Goal: Information Seeking & Learning: Learn about a topic

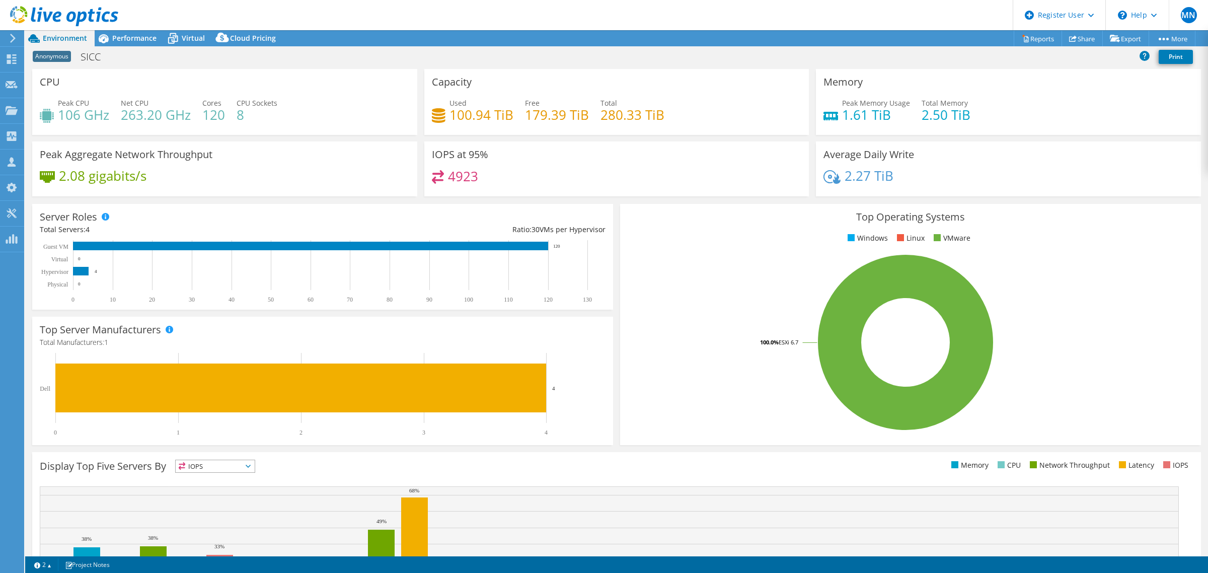
select select "EULondon"
select select "USD"
click at [114, 31] on div at bounding box center [59, 17] width 118 height 34
click at [116, 31] on div at bounding box center [59, 17] width 118 height 34
click at [121, 38] on span "Performance" at bounding box center [134, 38] width 44 height 10
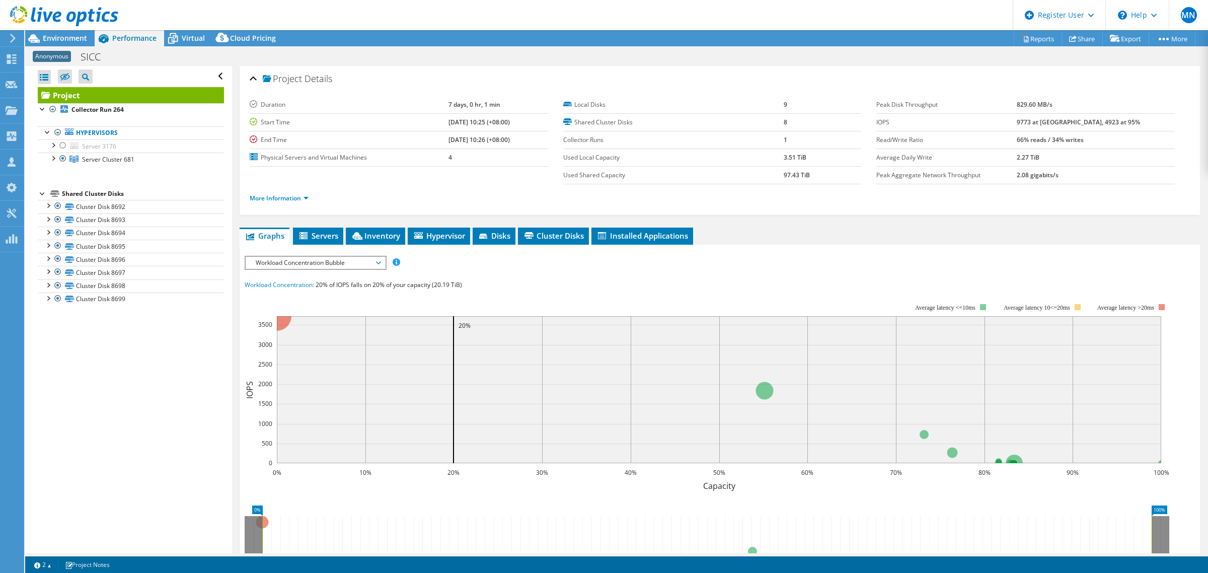
click at [38, 196] on div at bounding box center [43, 193] width 10 height 10
click at [327, 237] on span "Servers" at bounding box center [318, 236] width 40 height 10
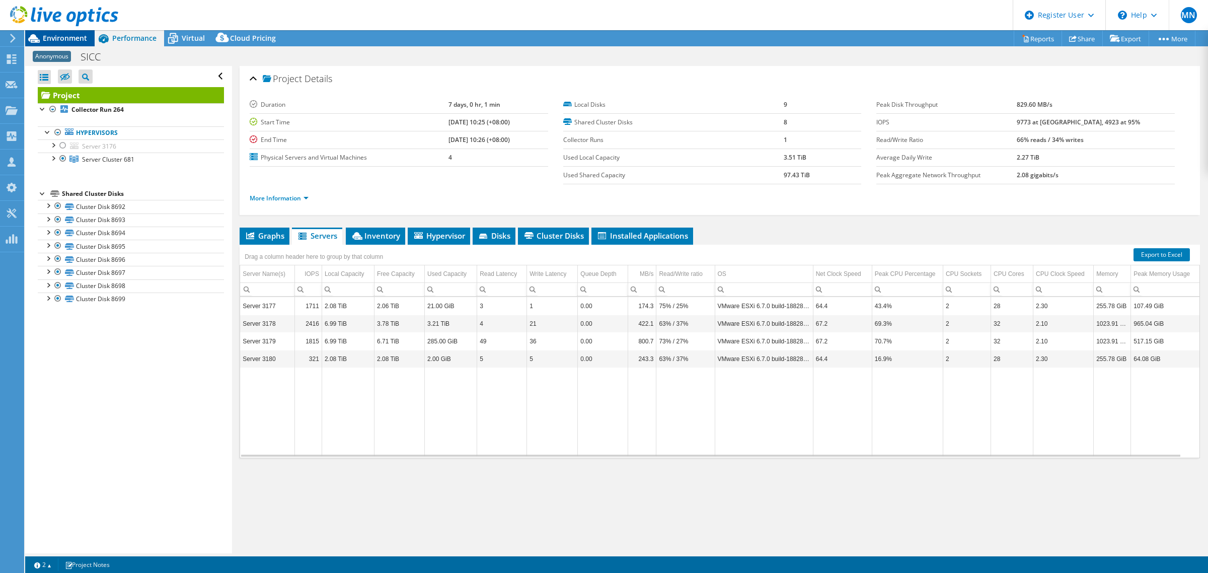
click at [89, 34] on div "Environment" at bounding box center [59, 38] width 69 height 16
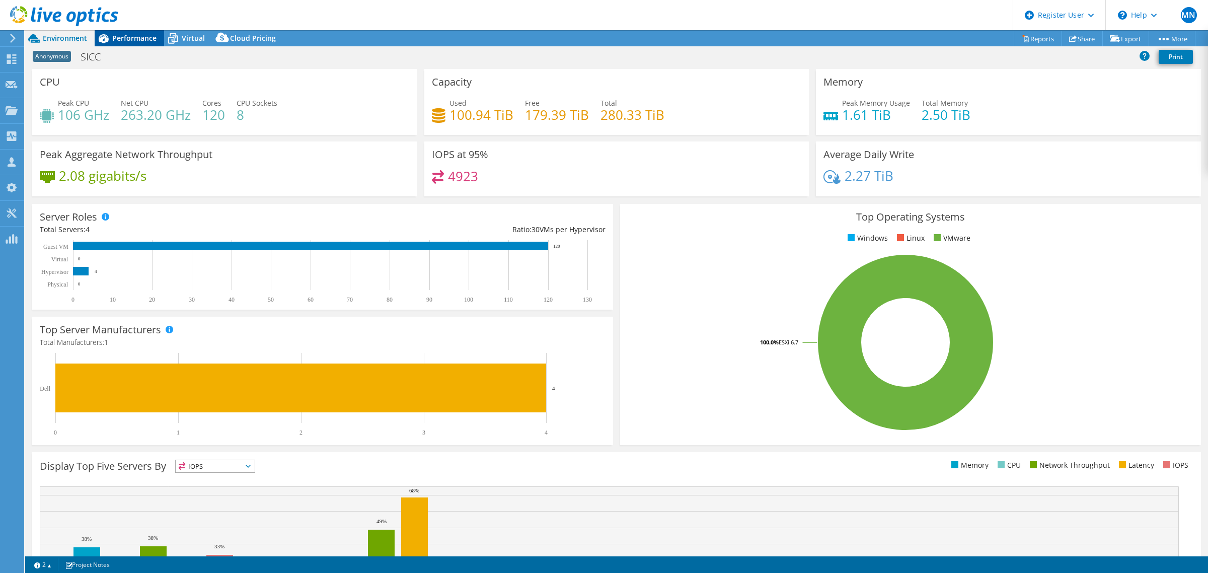
click at [136, 34] on span "Performance" at bounding box center [134, 38] width 44 height 10
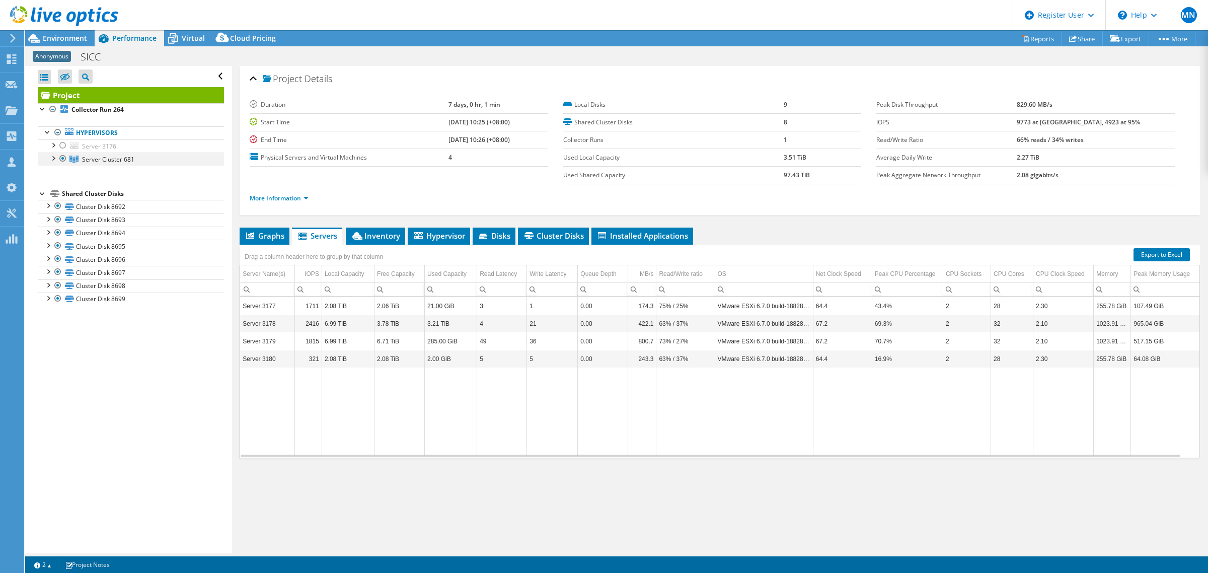
click at [54, 160] on div at bounding box center [53, 158] width 10 height 10
click at [61, 160] on div at bounding box center [63, 159] width 10 height 12
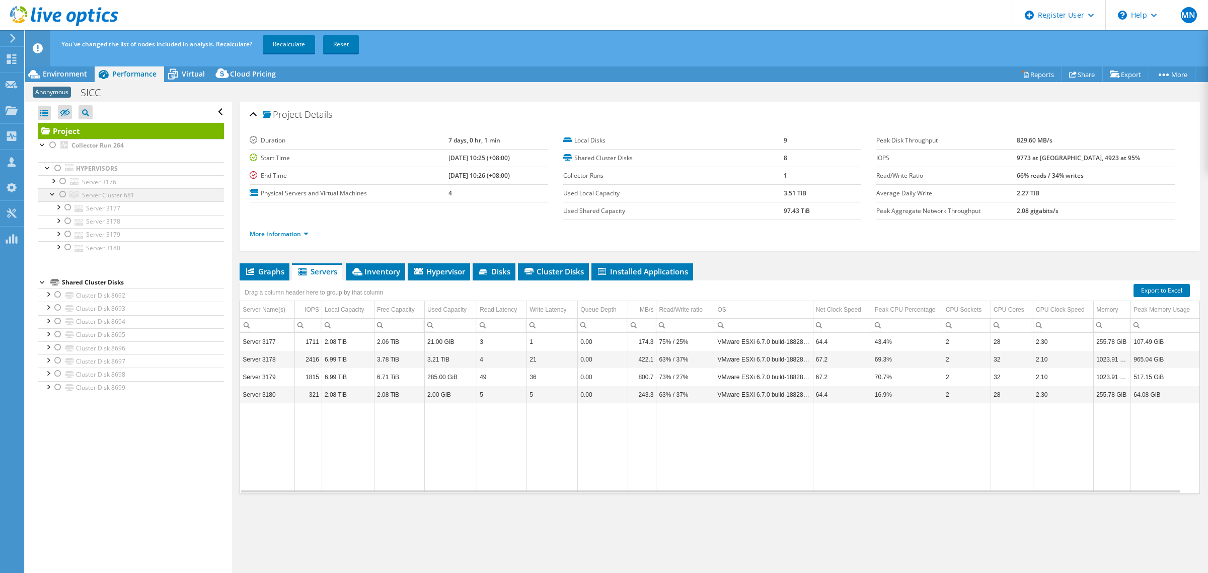
click at [63, 197] on div at bounding box center [63, 194] width 10 height 12
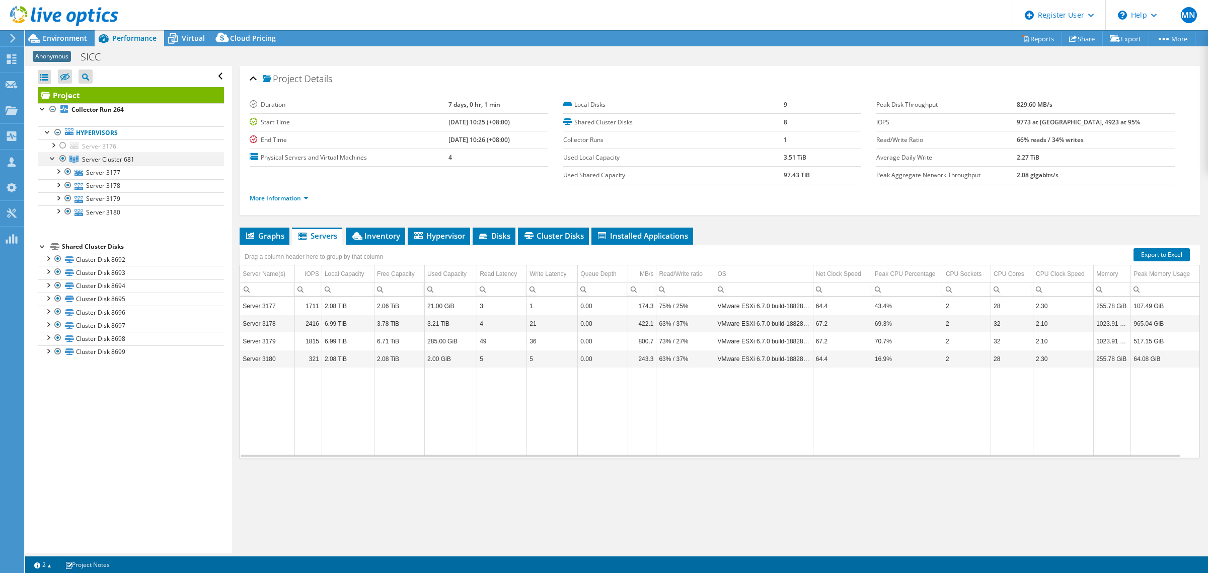
click at [63, 159] on div at bounding box center [63, 159] width 10 height 12
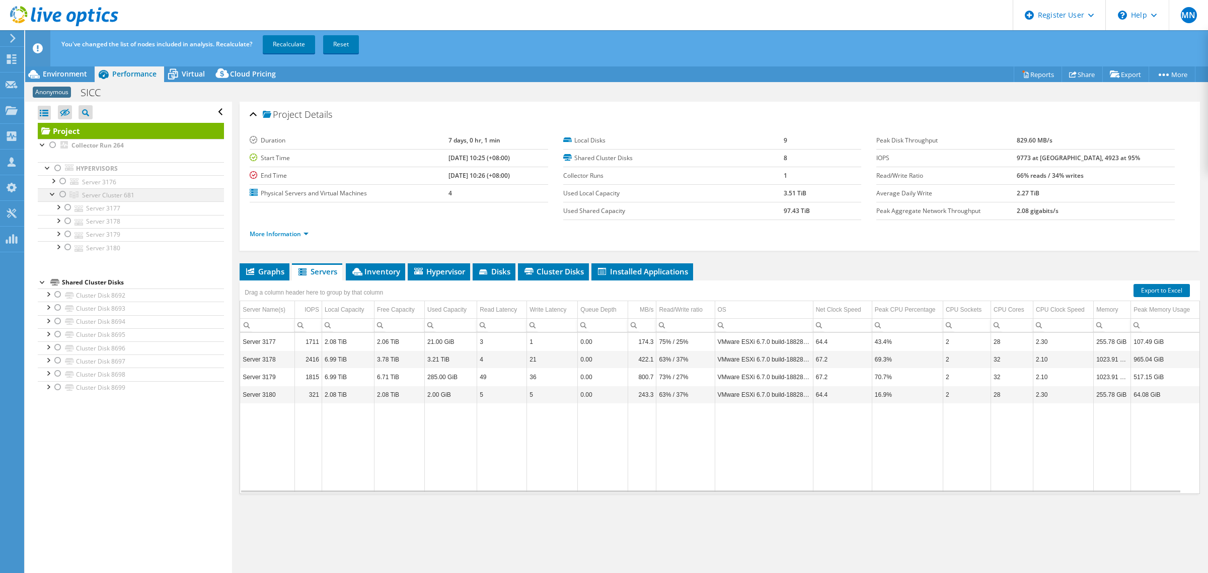
click at [60, 195] on div at bounding box center [63, 194] width 10 height 12
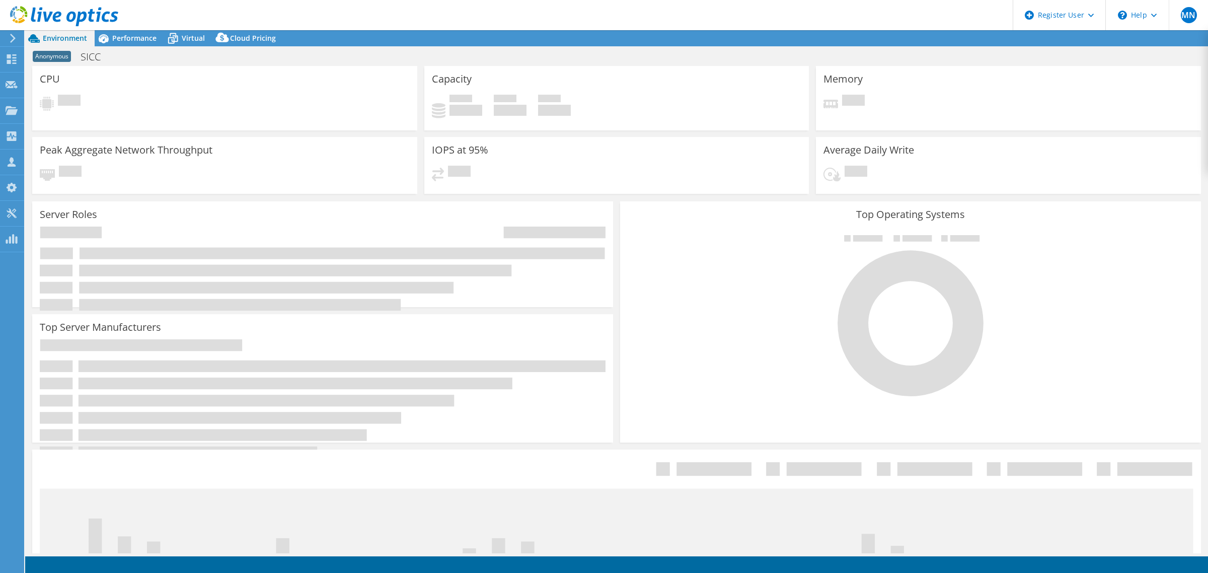
select select "EULondon"
select select "USD"
